Goal: Transaction & Acquisition: Book appointment/travel/reservation

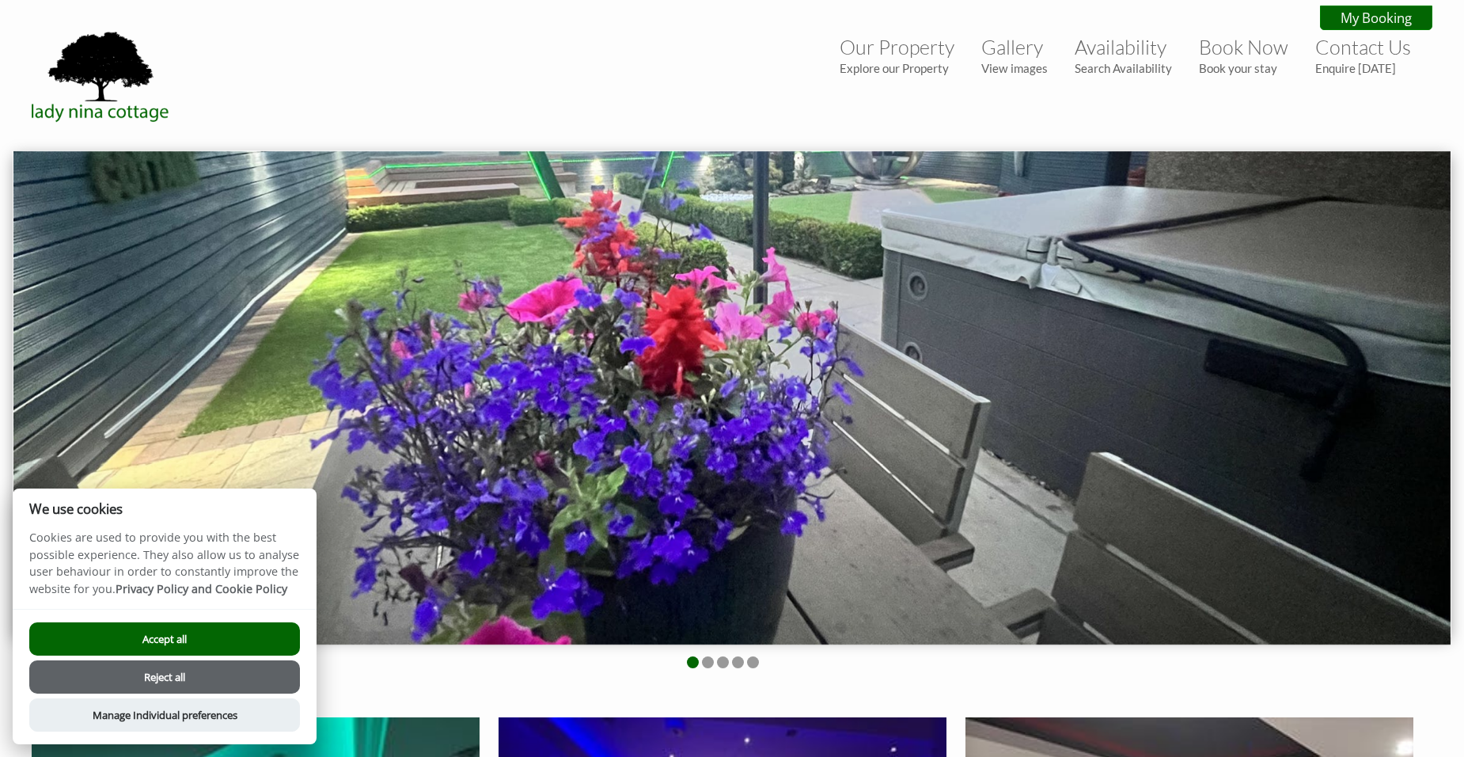
click at [197, 644] on button "Accept all" at bounding box center [164, 638] width 271 height 33
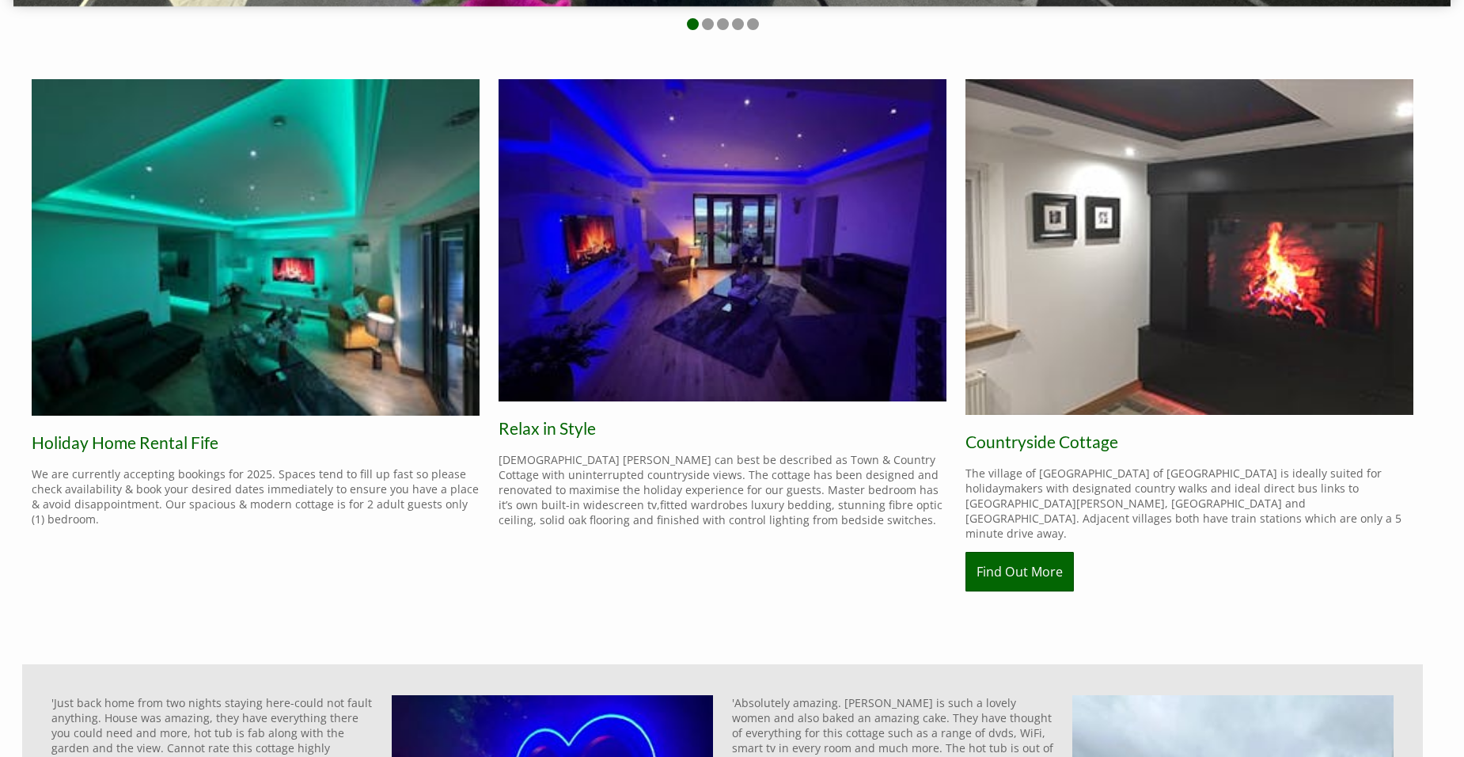
scroll to position [712, 0]
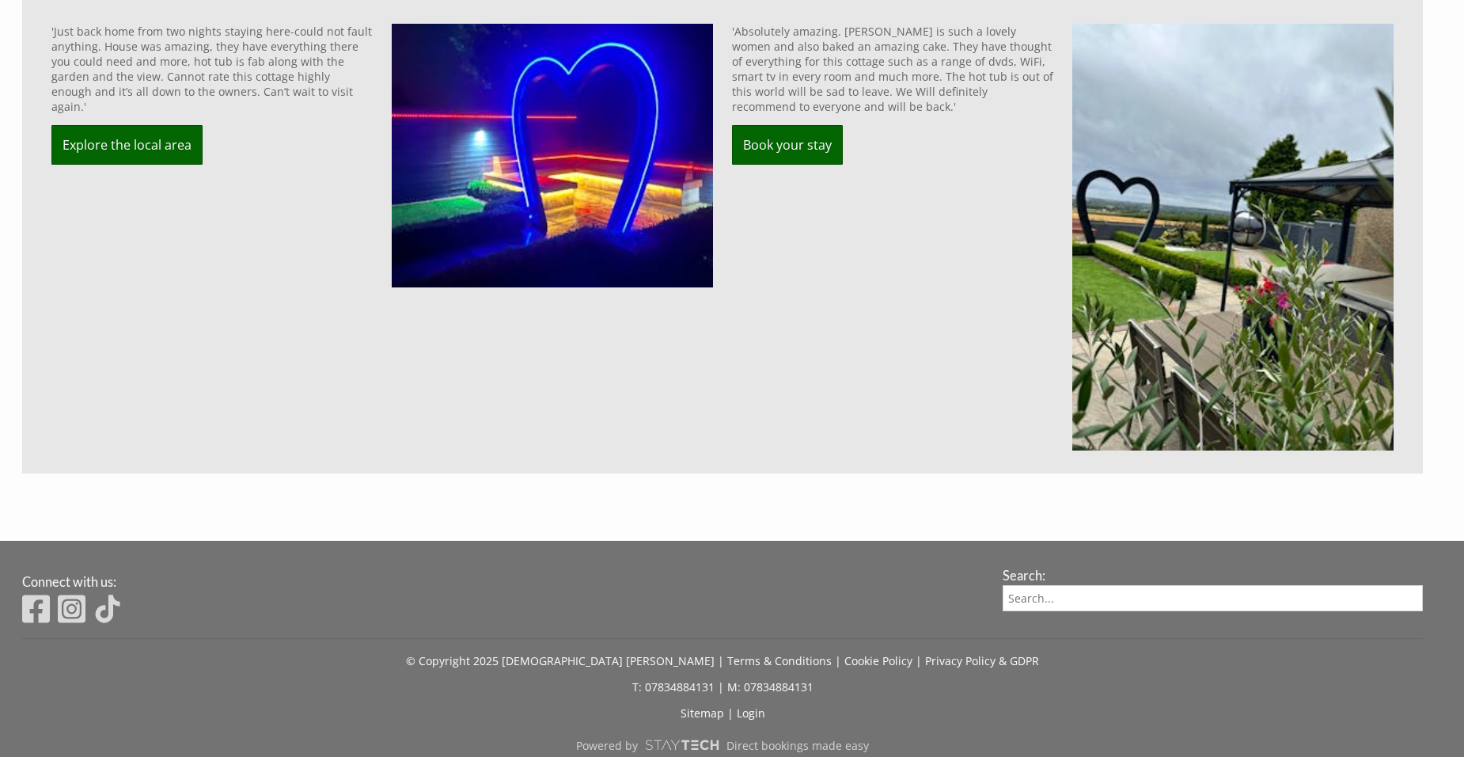
scroll to position [1004, 0]
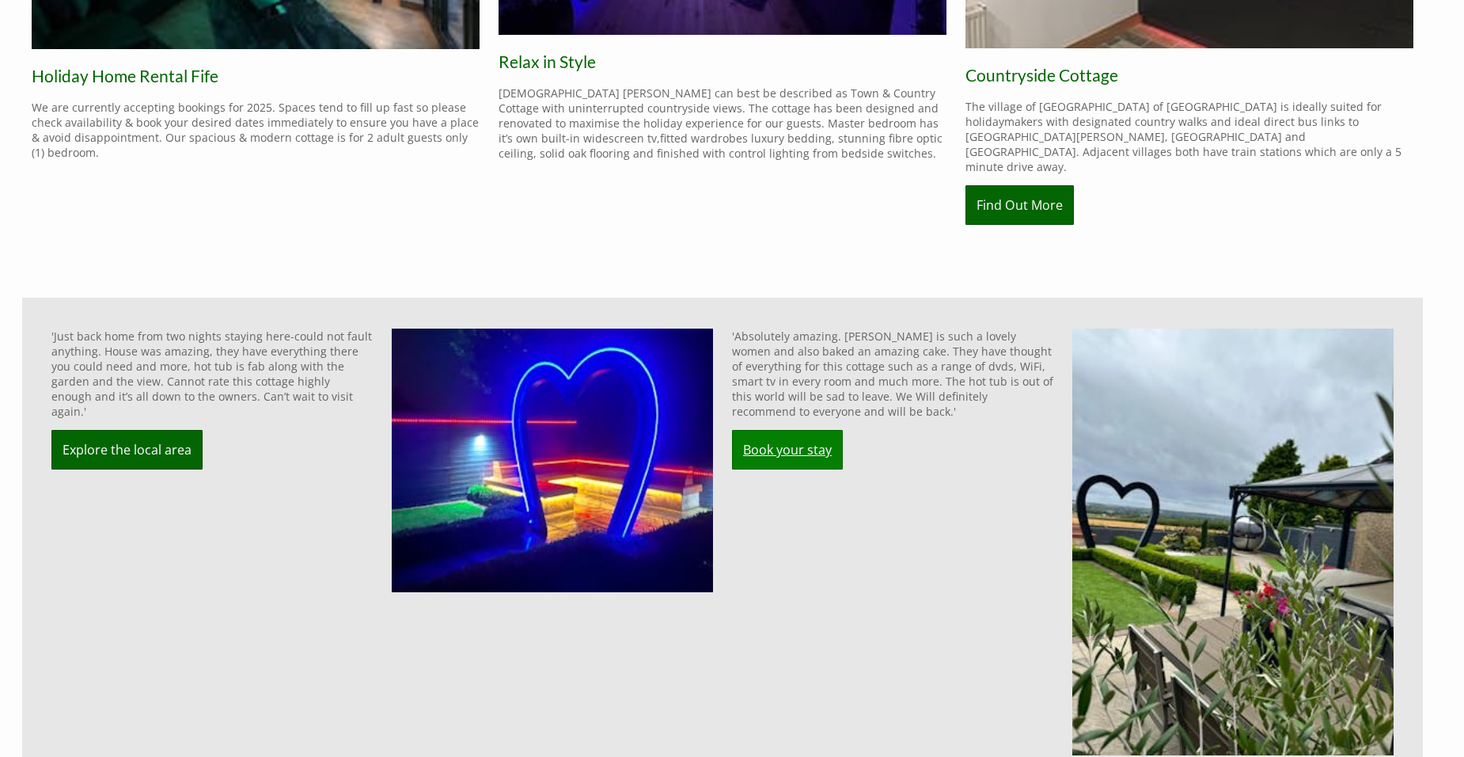
click at [786, 430] on link "Book your stay" at bounding box center [787, 450] width 111 height 40
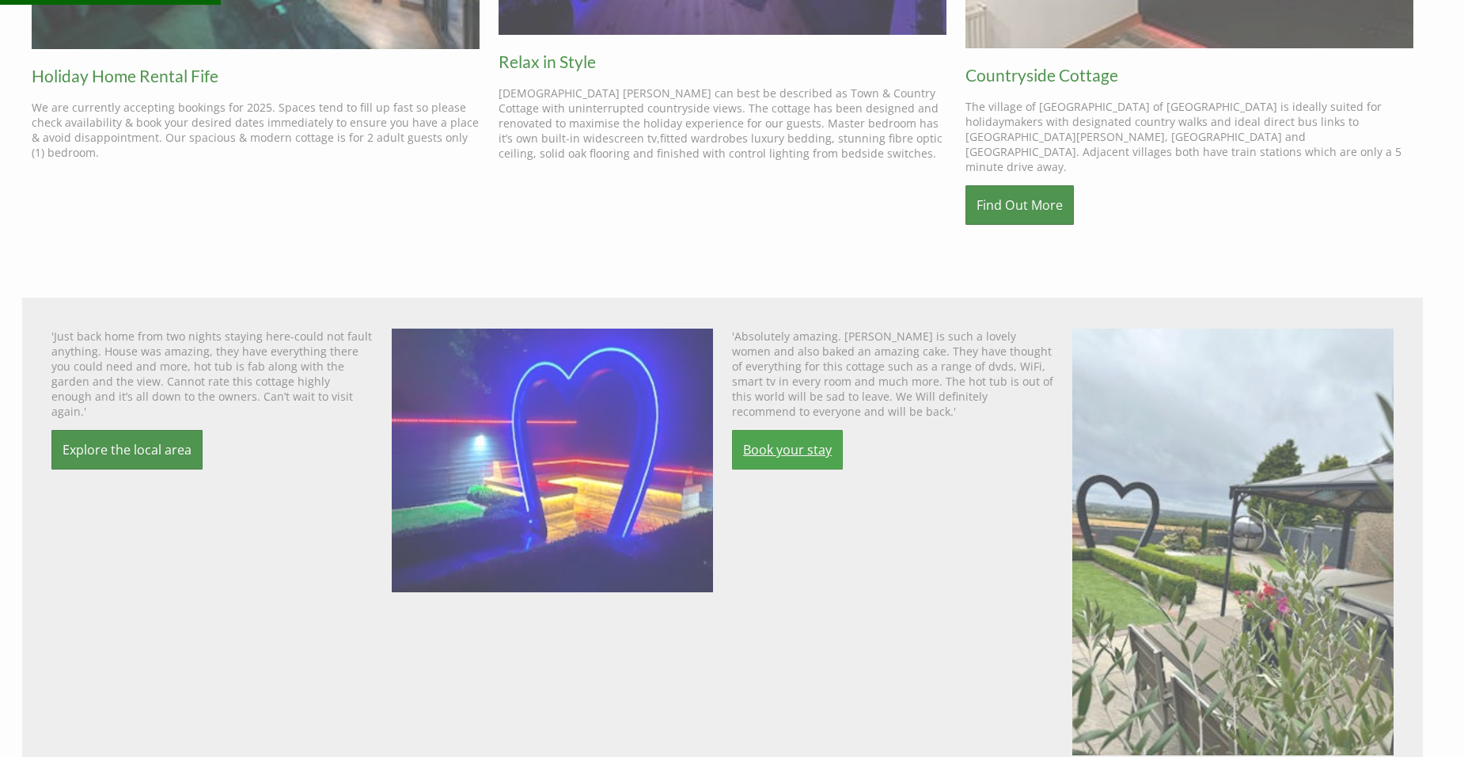
click at [801, 430] on link "Book your stay" at bounding box center [787, 450] width 111 height 40
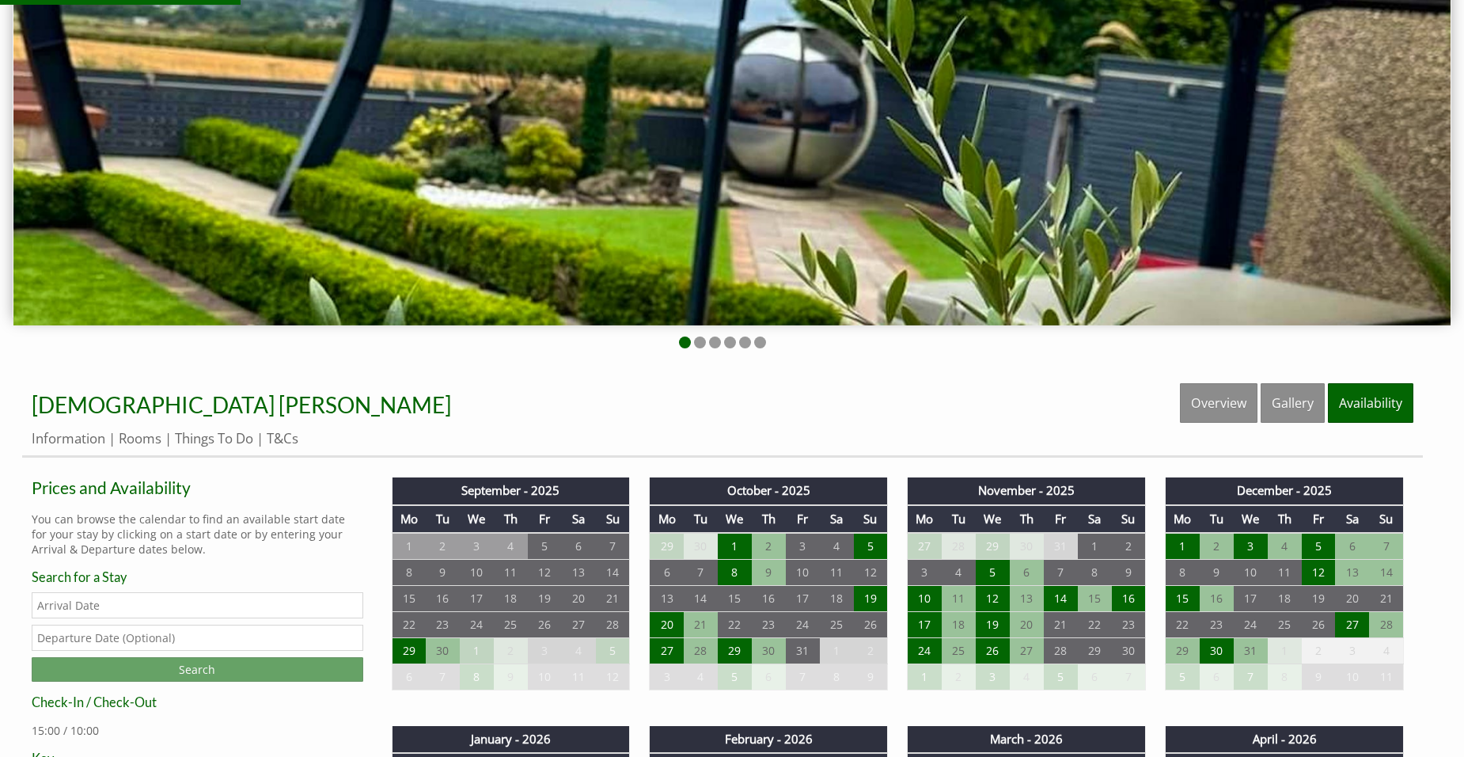
scroll to position [396, 0]
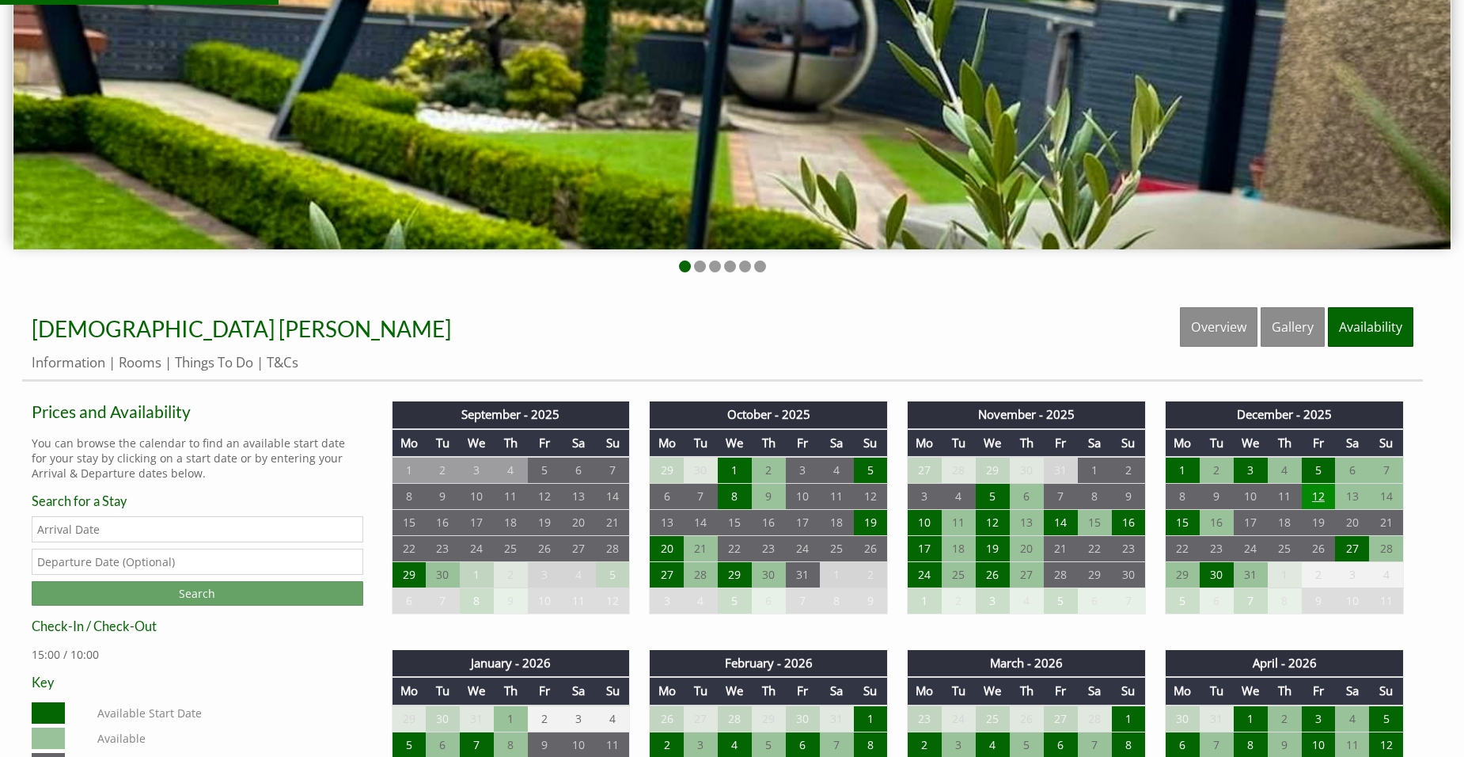
click at [1326, 499] on td "12" at bounding box center [1319, 496] width 34 height 26
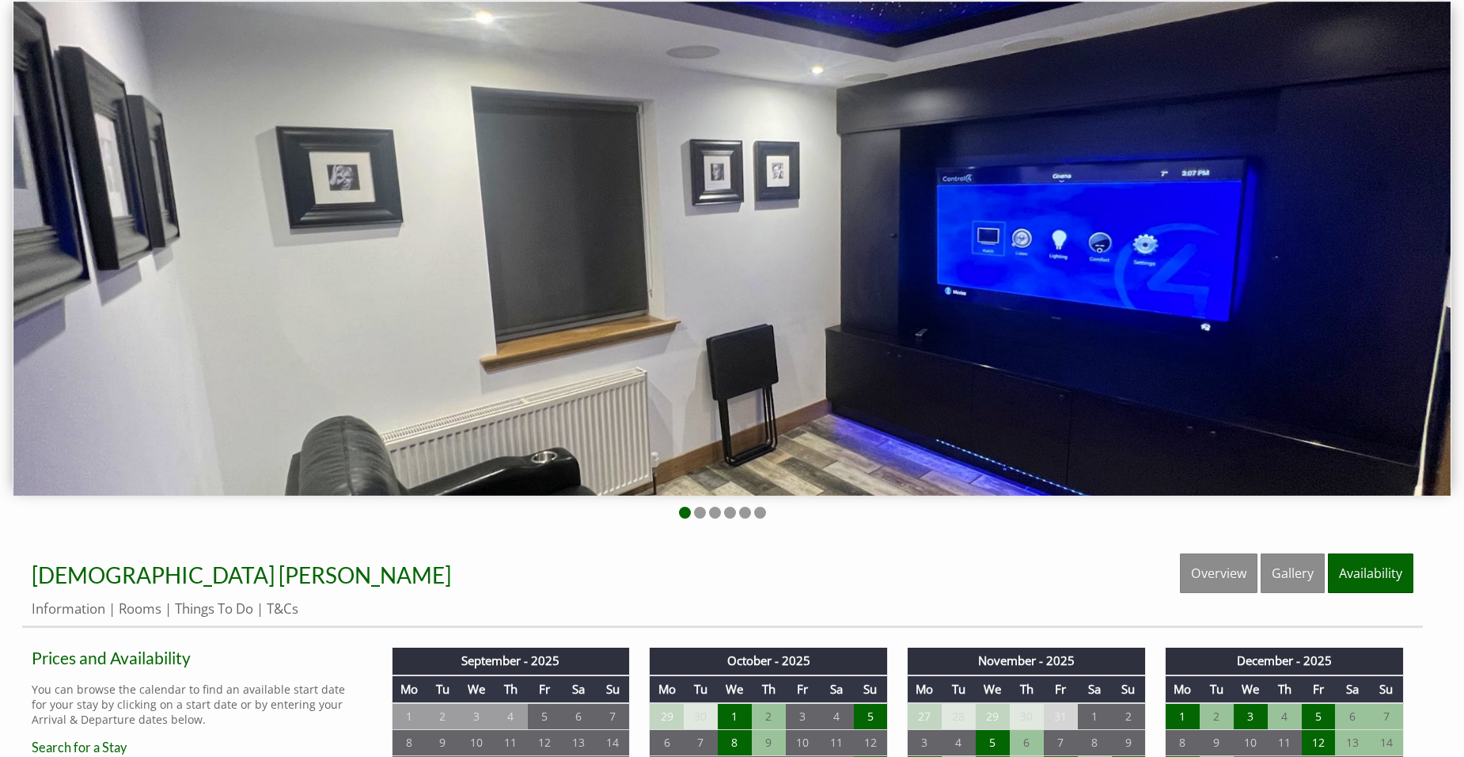
scroll to position [158, 0]
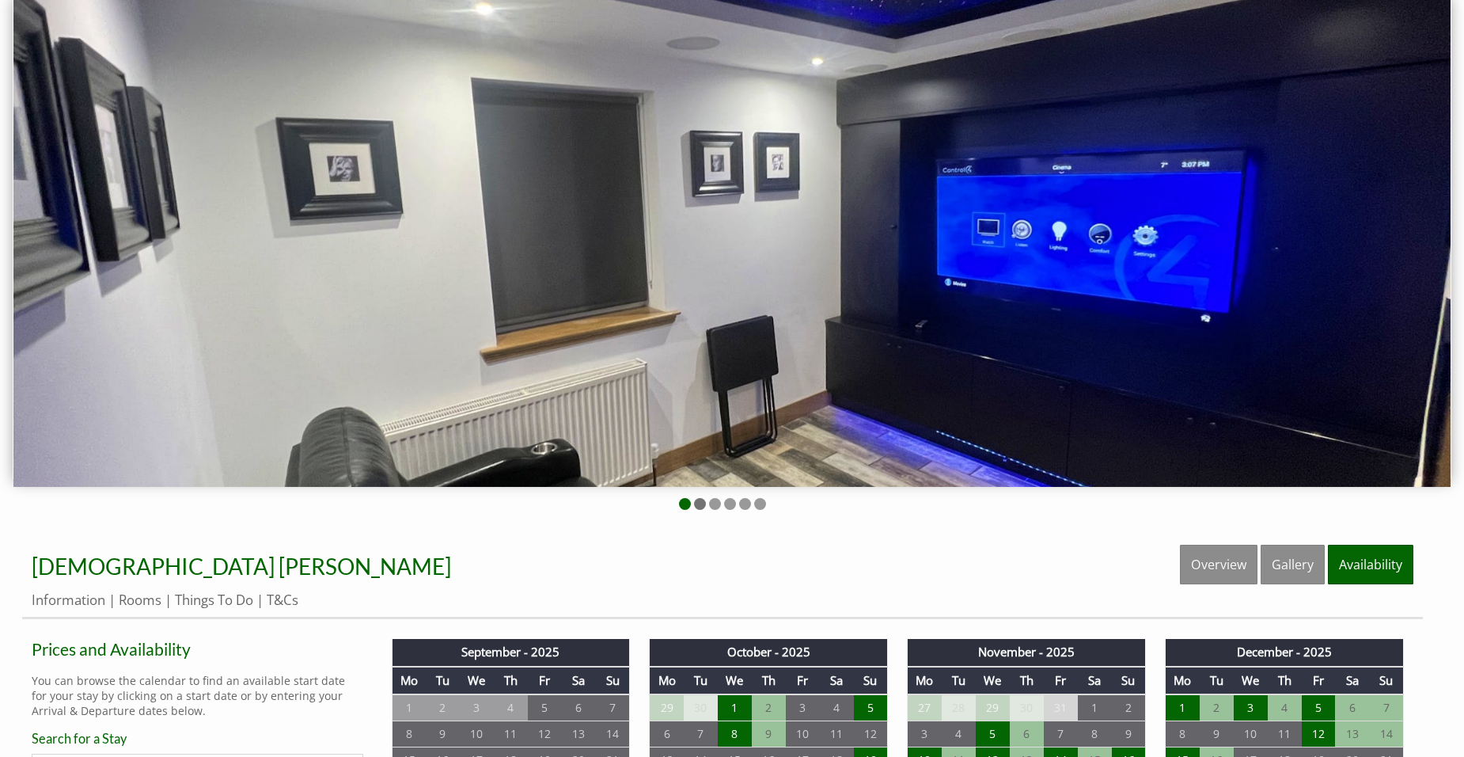
click at [696, 505] on li at bounding box center [700, 504] width 12 height 12
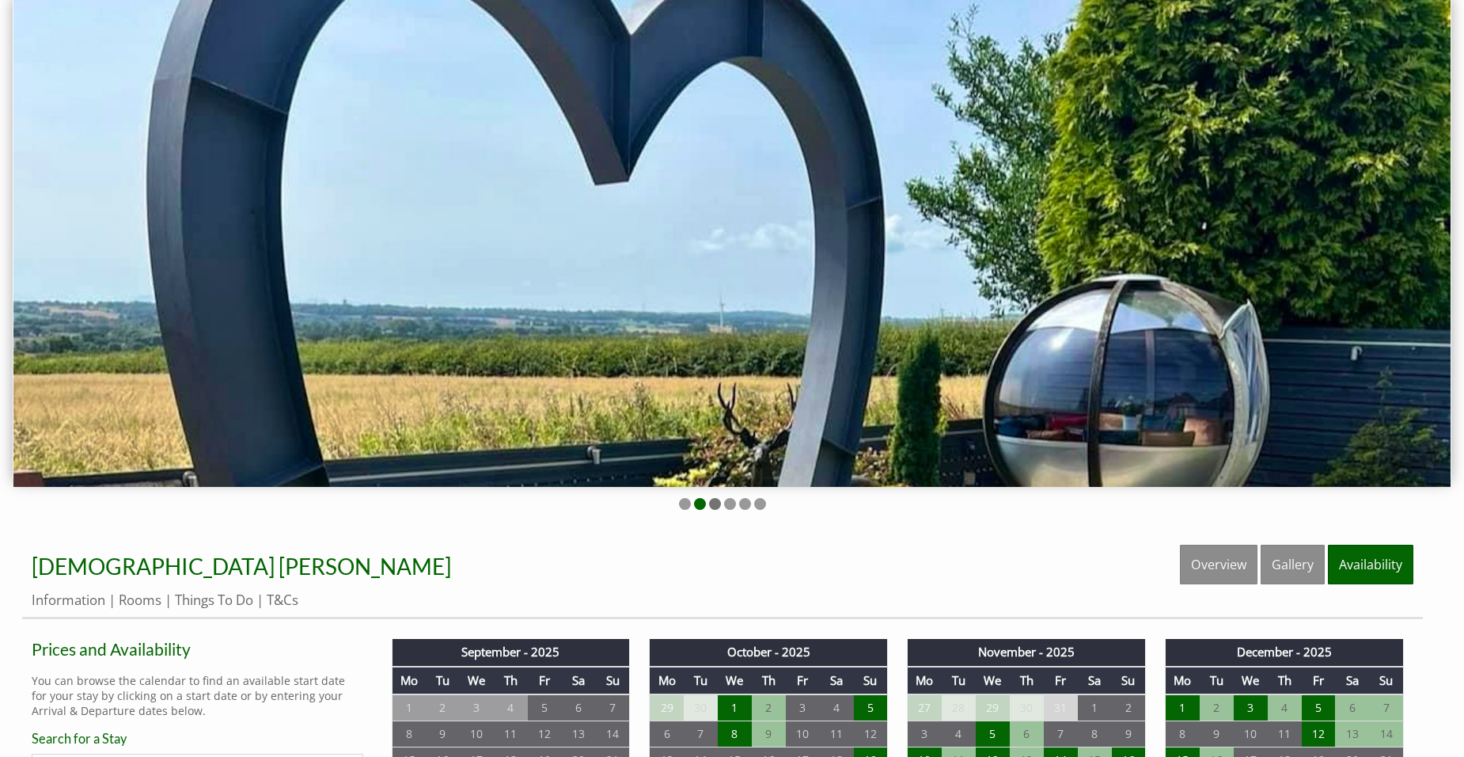
click at [715, 503] on li at bounding box center [715, 504] width 12 height 12
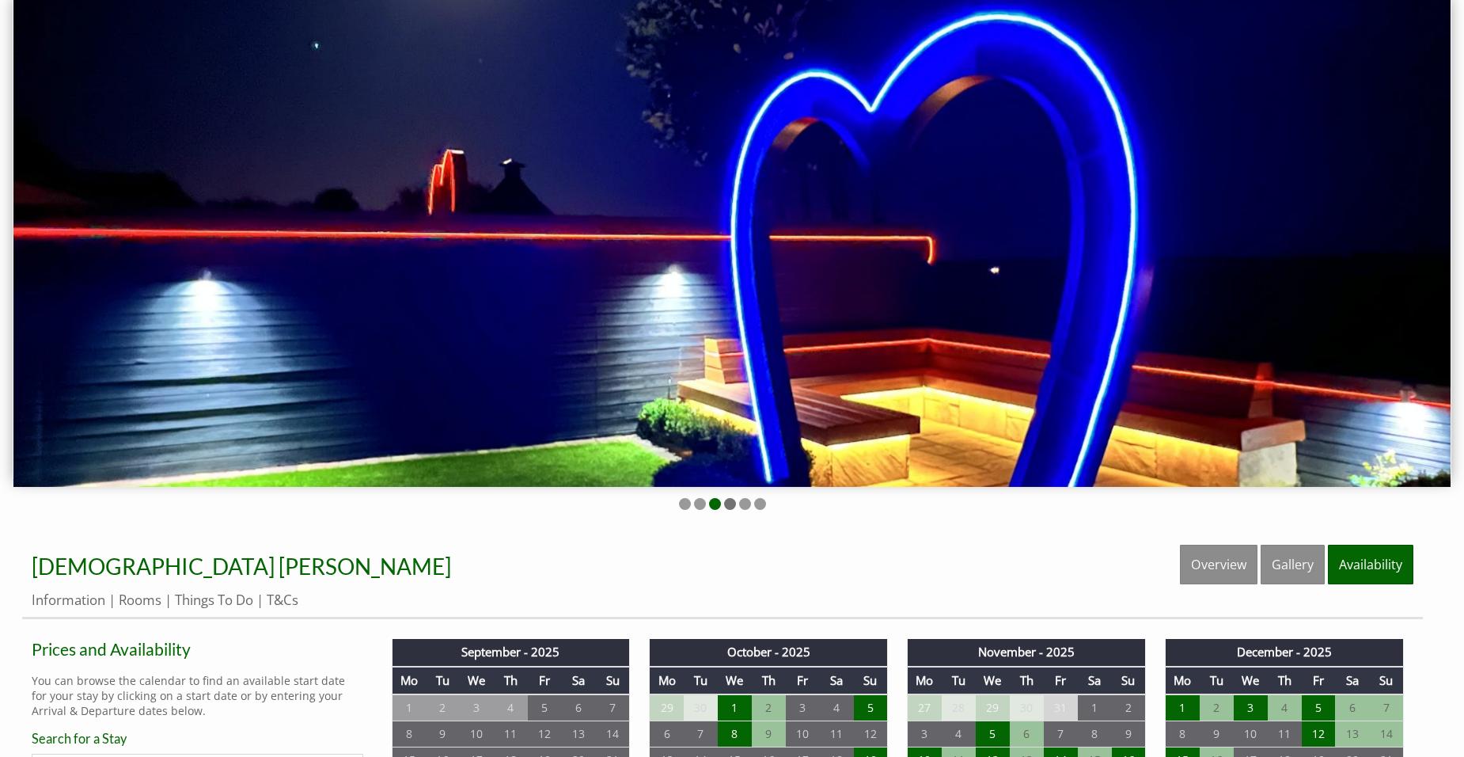
click at [732, 502] on li at bounding box center [730, 504] width 12 height 12
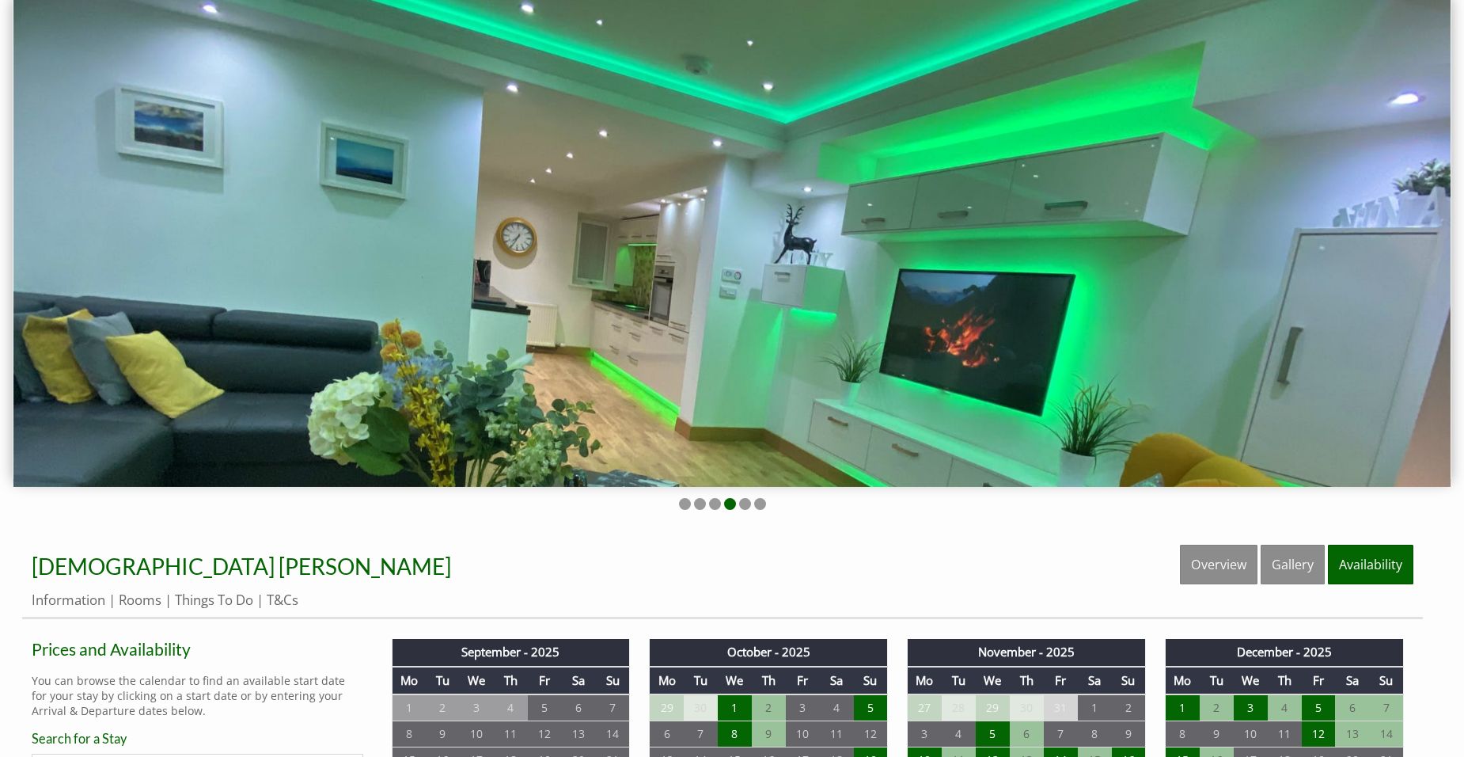
click at [752, 504] on ul at bounding box center [722, 505] width 1401 height 15
click at [765, 502] on li at bounding box center [760, 504] width 12 height 12
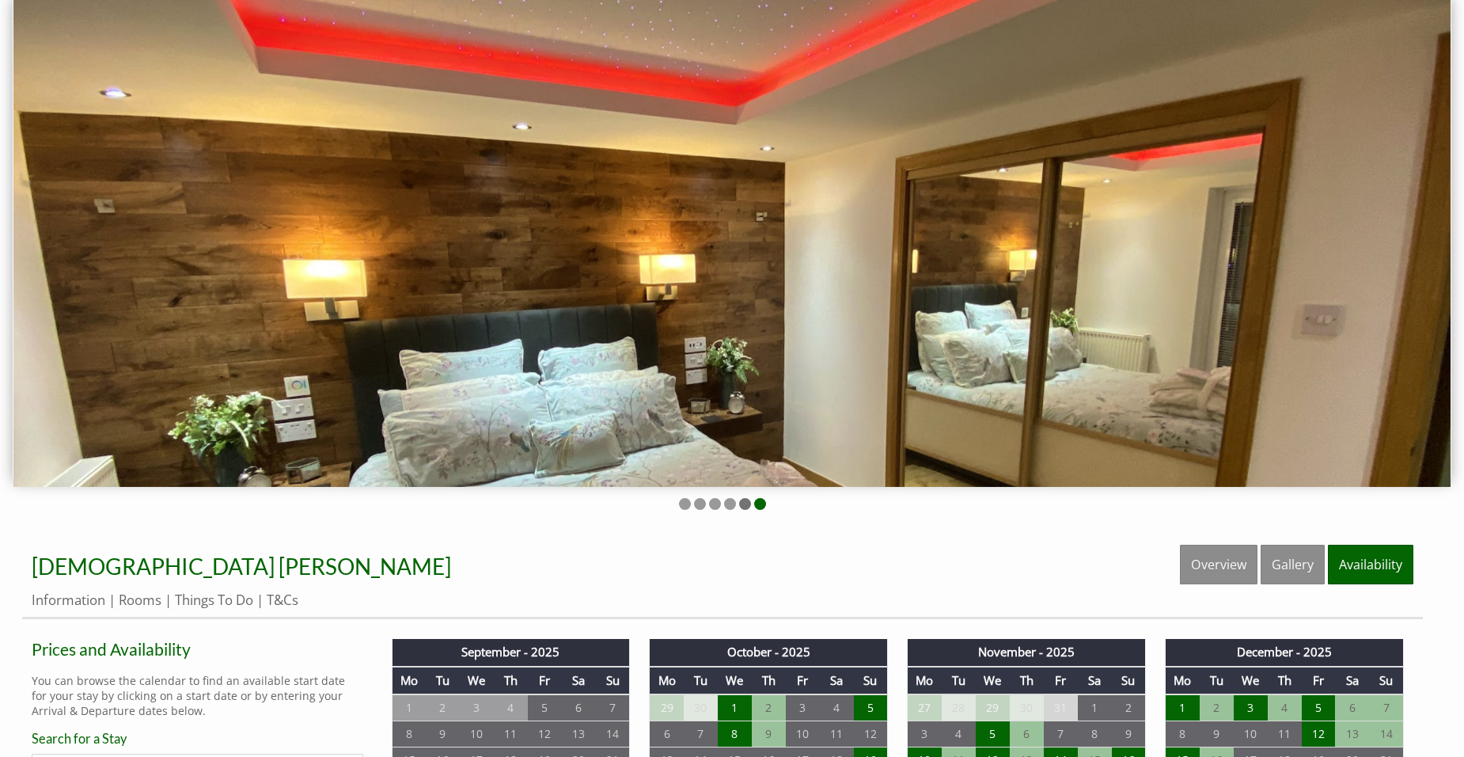
click at [741, 506] on li at bounding box center [745, 504] width 12 height 12
